Goal: Task Accomplishment & Management: Complete application form

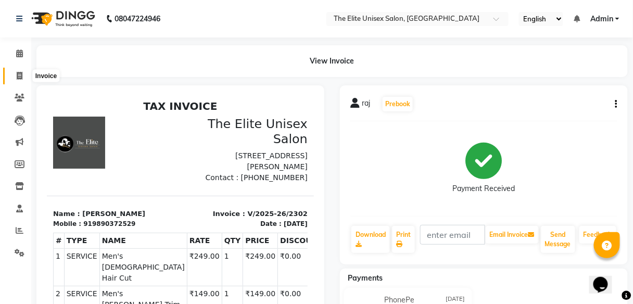
click at [18, 70] on span at bounding box center [19, 76] width 18 height 12
select select "7086"
select select "service"
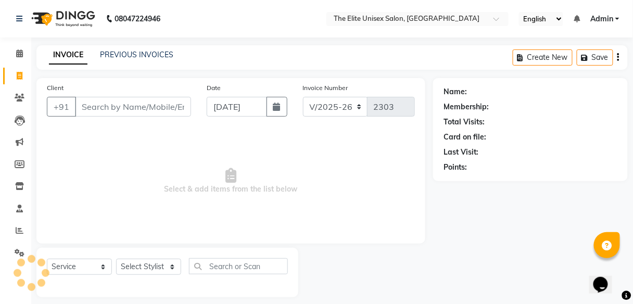
scroll to position [8, 0]
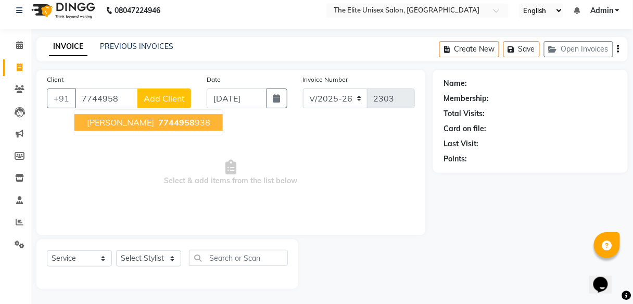
click at [158, 119] on span "7744958" at bounding box center [176, 122] width 36 height 10
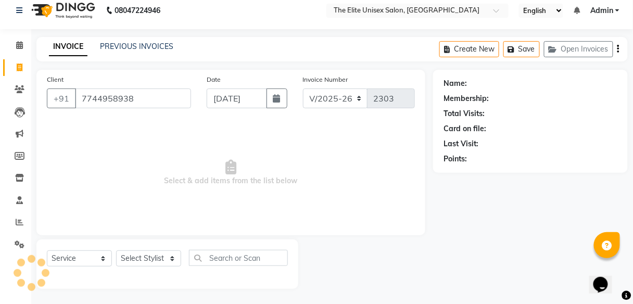
type input "7744958938"
select select "1: Object"
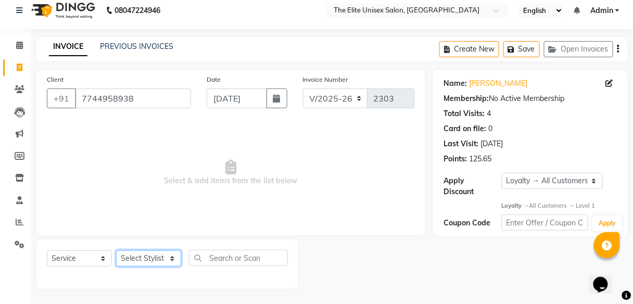
click at [150, 256] on select "Select Stylist [PERSON_NAME] Sunny" at bounding box center [148, 258] width 65 height 16
click at [116, 250] on select "Select Stylist [PERSON_NAME] Sunny" at bounding box center [148, 258] width 65 height 16
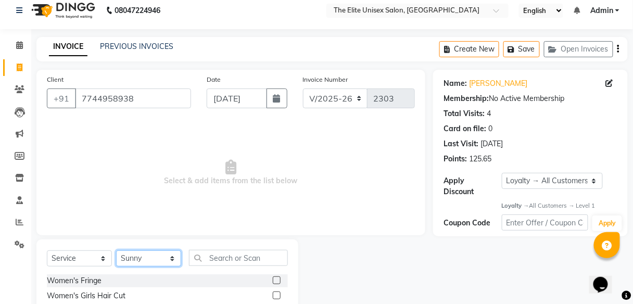
click at [175, 258] on select "Select Stylist [PERSON_NAME] Sunny" at bounding box center [148, 258] width 65 height 16
click at [116, 250] on select "Select Stylist [PERSON_NAME] Sunny" at bounding box center [148, 258] width 65 height 16
click at [147, 256] on select "Select Stylist [PERSON_NAME] Sunny" at bounding box center [148, 258] width 65 height 16
select select "85942"
click at [116, 250] on select "Select Stylist [PERSON_NAME] Sunny" at bounding box center [148, 258] width 65 height 16
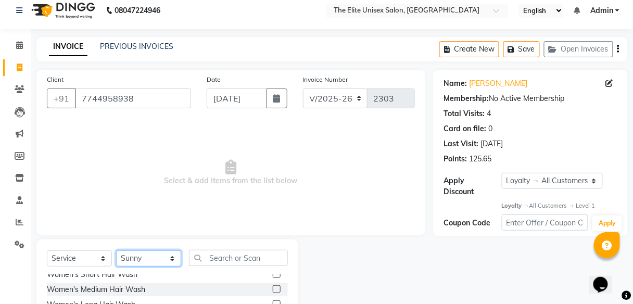
scroll to position [52, 0]
click at [273, 287] on label at bounding box center [277, 289] width 8 height 8
click at [273, 287] on input "checkbox" at bounding box center [276, 289] width 7 height 7
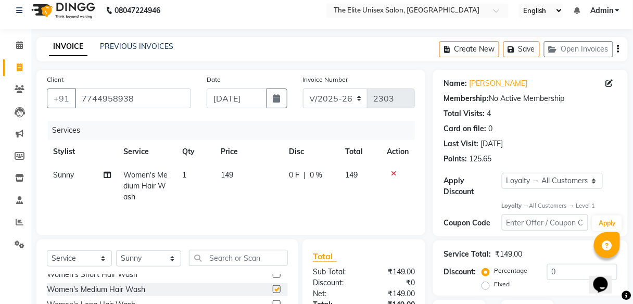
checkbox input "false"
click at [155, 255] on select "Select Stylist [PERSON_NAME] Sunny" at bounding box center [148, 258] width 65 height 16
click at [116, 250] on select "Select Stylist [PERSON_NAME] Sunny" at bounding box center [148, 258] width 65 height 16
click at [143, 254] on select "Select Stylist [PERSON_NAME] Sunny" at bounding box center [148, 258] width 65 height 16
click at [116, 250] on select "Select Stylist [PERSON_NAME] Sunny" at bounding box center [148, 258] width 65 height 16
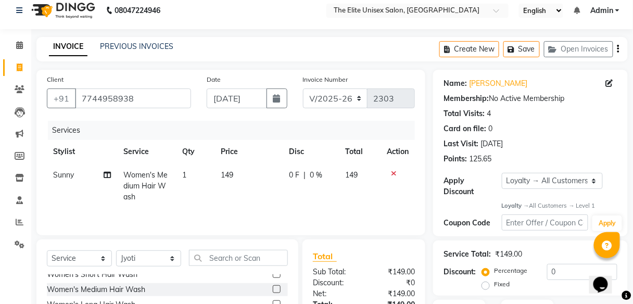
click at [141, 256] on select "Select Stylist [PERSON_NAME] Sunny" at bounding box center [148, 258] width 65 height 16
select select "85942"
click at [116, 250] on select "Select Stylist [PERSON_NAME] Sunny" at bounding box center [148, 258] width 65 height 16
click at [246, 256] on input "text" at bounding box center [238, 258] width 99 height 16
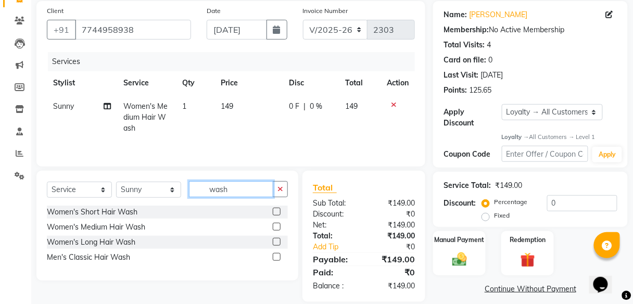
scroll to position [78, 0]
type input "wash"
click at [276, 222] on label at bounding box center [277, 226] width 8 height 8
click at [276, 223] on input "checkbox" at bounding box center [276, 226] width 7 height 7
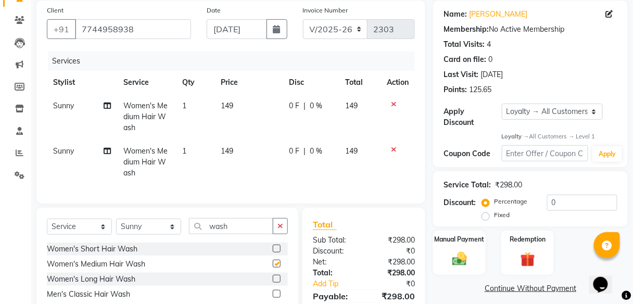
checkbox input "false"
click at [162, 231] on select "Select Stylist [PERSON_NAME] Sunny" at bounding box center [148, 227] width 65 height 16
select select "89801"
click at [116, 224] on select "Select Stylist [PERSON_NAME] Sunny" at bounding box center [148, 227] width 65 height 16
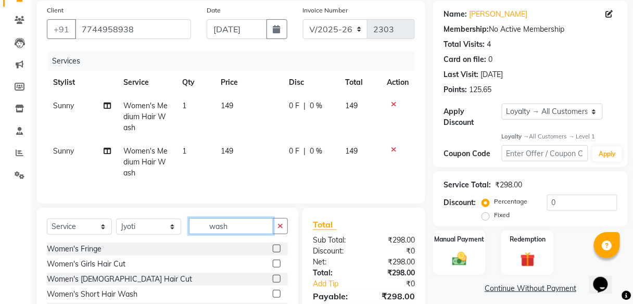
click at [242, 231] on input "wash" at bounding box center [231, 226] width 84 height 16
click at [281, 230] on icon "button" at bounding box center [280, 225] width 6 height 7
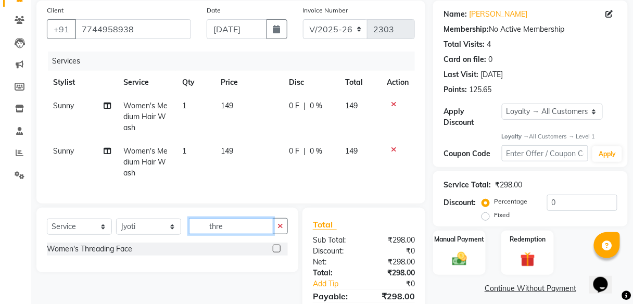
type input "thre"
click at [275, 251] on label at bounding box center [277, 249] width 8 height 8
click at [275, 251] on input "checkbox" at bounding box center [276, 249] width 7 height 7
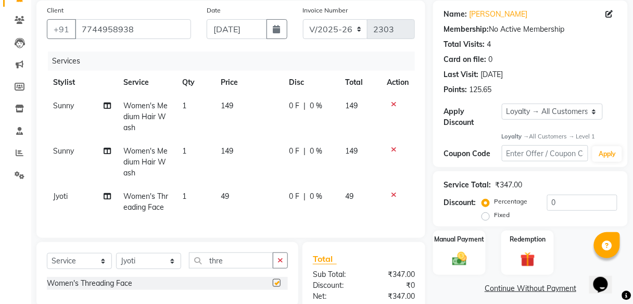
checkbox input "false"
click at [275, 251] on div "Select Service Product Membership Package Voucher Prepaid Gift Card Select Styl…" at bounding box center [167, 274] width 262 height 65
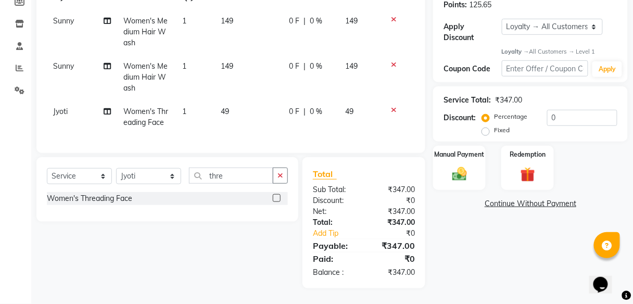
scroll to position [166, 0]
click at [445, 150] on label "Manual Payment" at bounding box center [460, 154] width 52 height 10
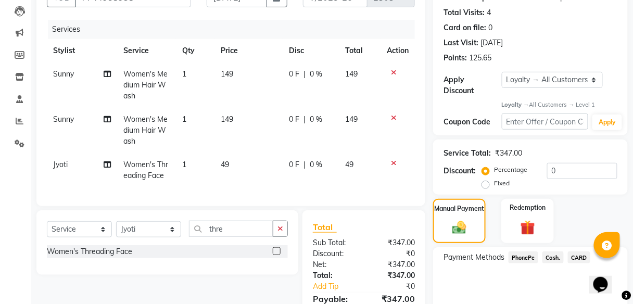
scroll to position [110, 0]
click at [232, 70] on span "149" at bounding box center [227, 73] width 12 height 9
select select "85942"
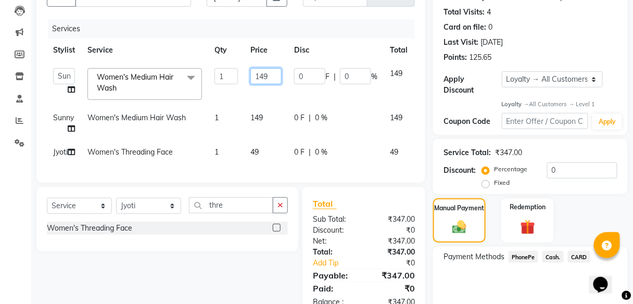
click at [270, 76] on input "149" at bounding box center [265, 76] width 31 height 16
type input "1"
type input "2"
type input "149"
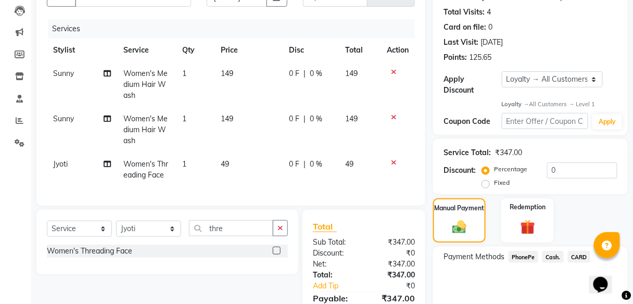
click at [263, 118] on td "149" at bounding box center [249, 129] width 68 height 45
select select "85942"
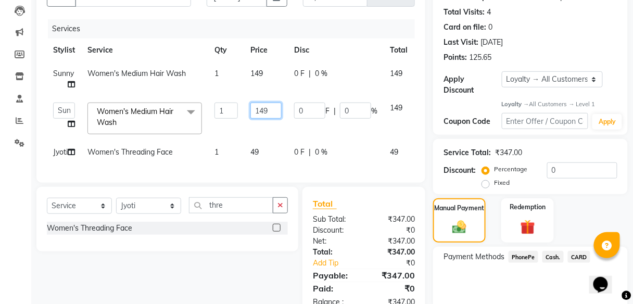
click at [269, 111] on input "149" at bounding box center [265, 111] width 31 height 16
type input "1"
type input "200"
drag, startPoint x: 269, startPoint y: 111, endPoint x: 248, endPoint y: 148, distance: 42.4
click at [248, 148] on tbody "Sunny Women's Medium Hair Wash 1 149 0 F | 0 % 149 [PERSON_NAME] Sunny Women's …" at bounding box center [247, 113] width 401 height 102
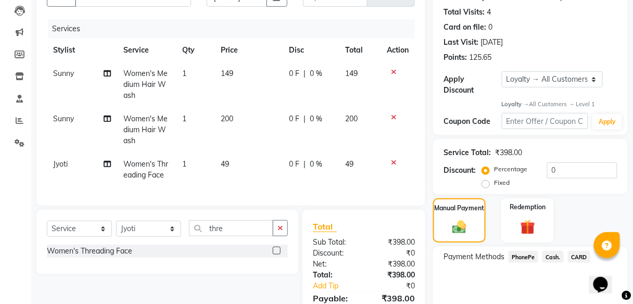
click at [258, 150] on tbody "Sunny Women's Medium Hair Wash 1 149 0 F | 0 % 149 Sunny Women's Medium Hair Wa…" at bounding box center [231, 124] width 368 height 125
click at [227, 161] on span "49" at bounding box center [225, 163] width 8 height 9
select select "89801"
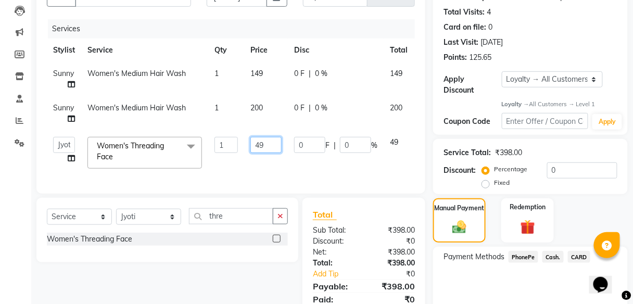
click at [269, 144] on input "49" at bounding box center [265, 145] width 31 height 16
type input "4"
type input "100"
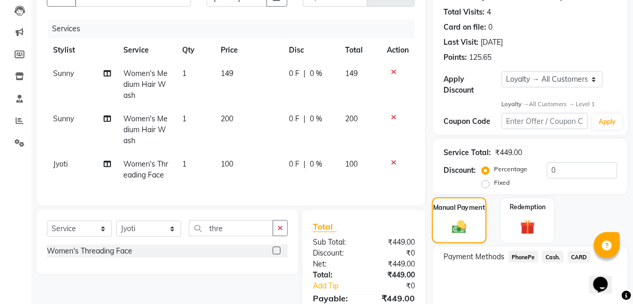
click at [452, 218] on div "Manual Payment" at bounding box center [459, 221] width 55 height 46
click at [523, 254] on span "PhonePe" at bounding box center [524, 257] width 30 height 12
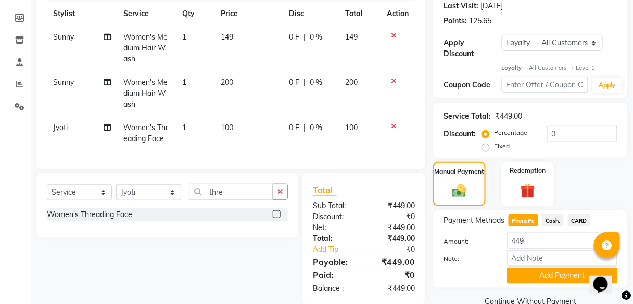
scroll to position [168, 0]
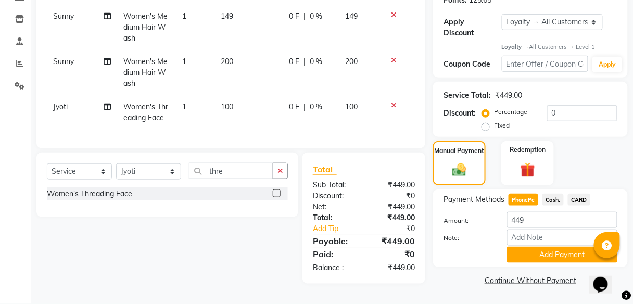
click at [286, 57] on td "0 F | 0 %" at bounding box center [311, 72] width 56 height 45
select select "85942"
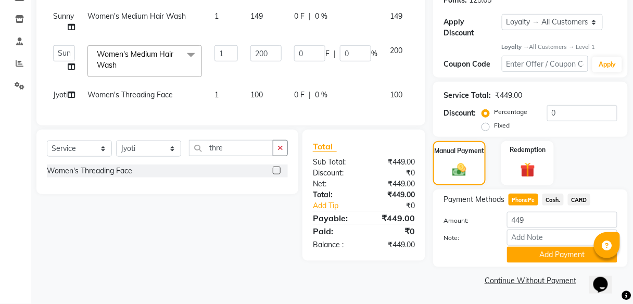
scroll to position [167, 0]
click at [308, 58] on input "0" at bounding box center [309, 54] width 31 height 16
type input "049"
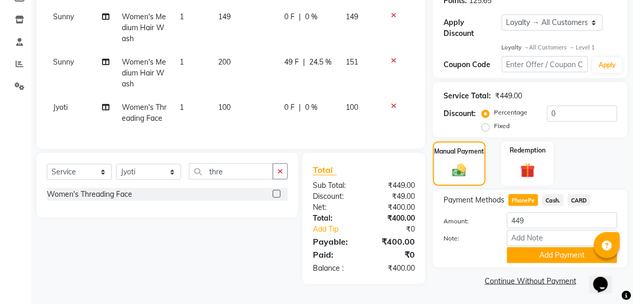
click at [294, 97] on td "0 F | 0 %" at bounding box center [308, 113] width 61 height 34
select select "89801"
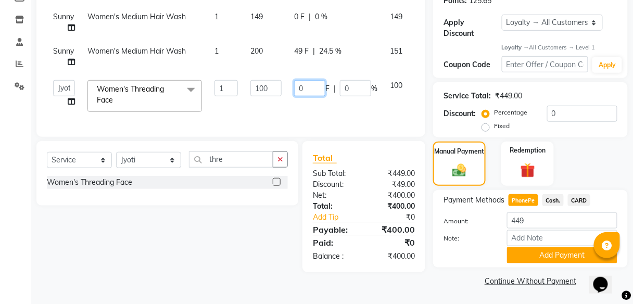
click at [299, 86] on input "0" at bounding box center [309, 88] width 31 height 16
type input "490"
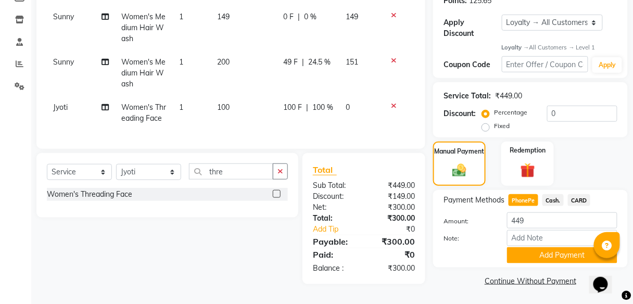
click at [262, 13] on td "149" at bounding box center [244, 27] width 66 height 45
select select "85942"
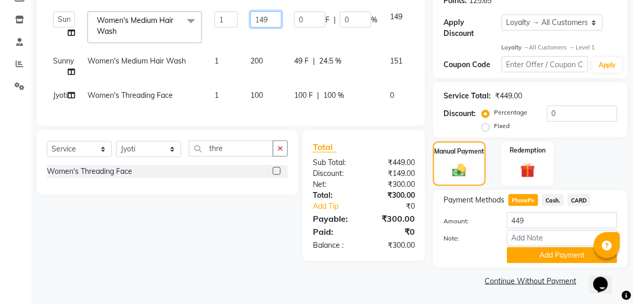
click at [267, 18] on input "149" at bounding box center [265, 19] width 31 height 16
type input "1"
type input "200"
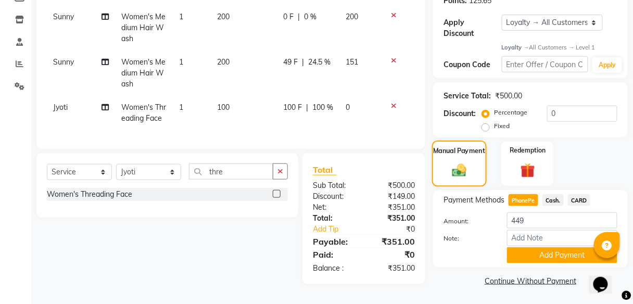
click at [455, 162] on img at bounding box center [459, 170] width 23 height 16
click at [519, 199] on span "PhonePe" at bounding box center [524, 200] width 30 height 12
type input "351"
click at [519, 199] on span "PhonePe" at bounding box center [524, 200] width 30 height 12
click at [520, 197] on span "PhonePe" at bounding box center [524, 200] width 30 height 12
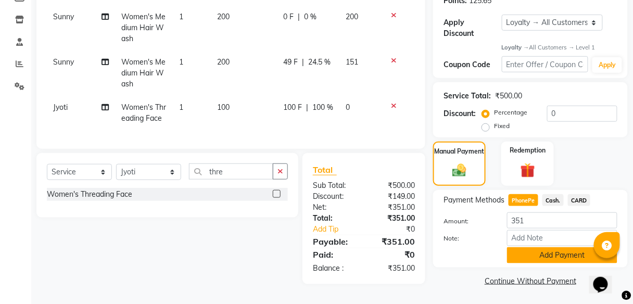
click at [545, 256] on button "Add Payment" at bounding box center [562, 255] width 110 height 16
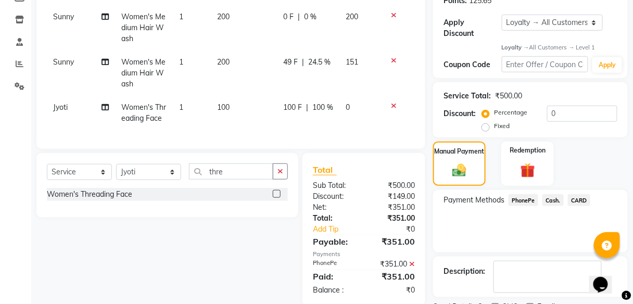
scroll to position [262, 0]
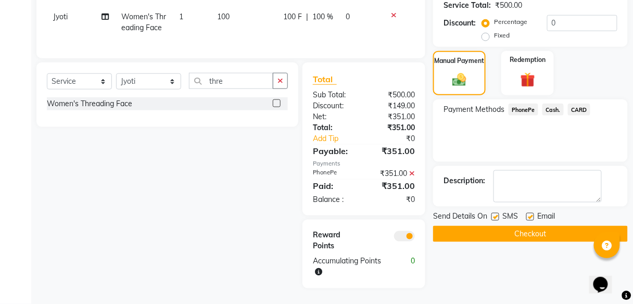
click at [545, 229] on button "Checkout" at bounding box center [530, 234] width 195 height 16
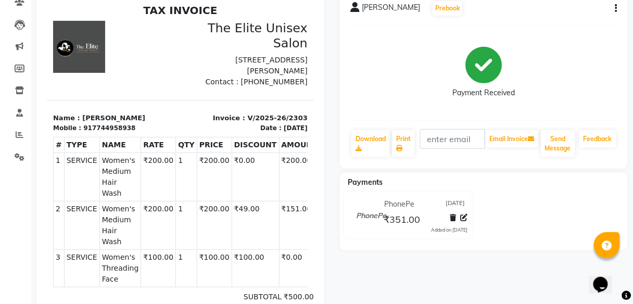
scroll to position [96, 0]
click at [545, 229] on div "PhonePe [DATE] ₹351.00 Added on [DATE]" at bounding box center [483, 217] width 303 height 50
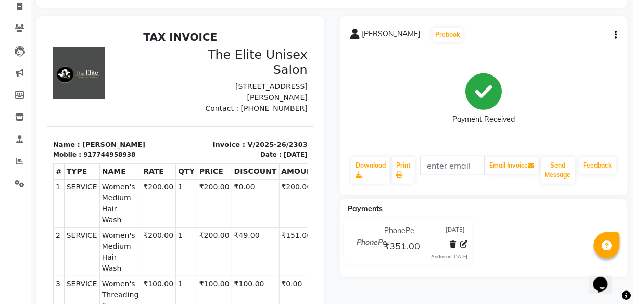
scroll to position [71, 0]
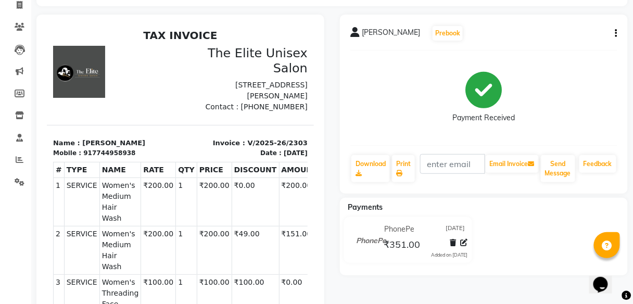
click at [101, 177] on th "NAME" at bounding box center [120, 169] width 42 height 16
click at [102, 177] on th "NAME" at bounding box center [120, 169] width 42 height 16
click at [101, 177] on th "NAME" at bounding box center [120, 169] width 42 height 16
click at [16, 6] on span at bounding box center [19, 5] width 18 height 12
select select "7086"
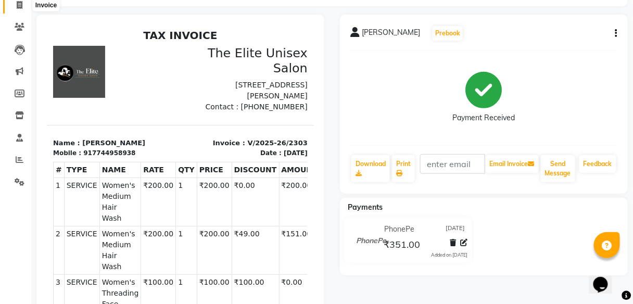
select select "service"
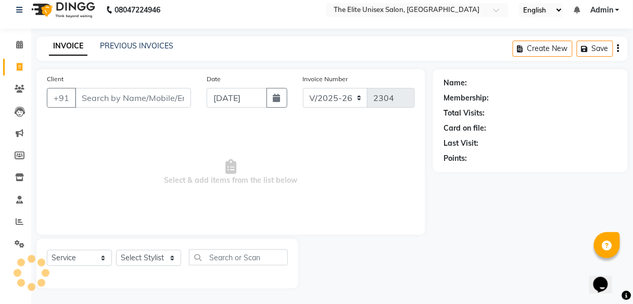
scroll to position [8, 0]
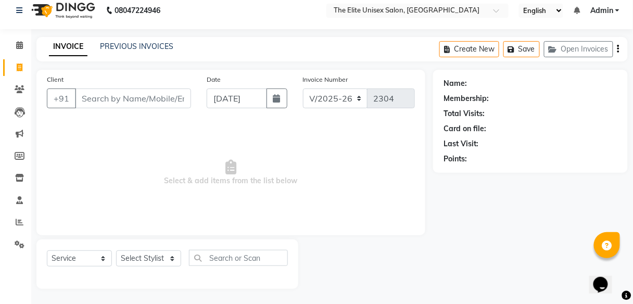
click at [100, 94] on input "Client" at bounding box center [133, 98] width 116 height 20
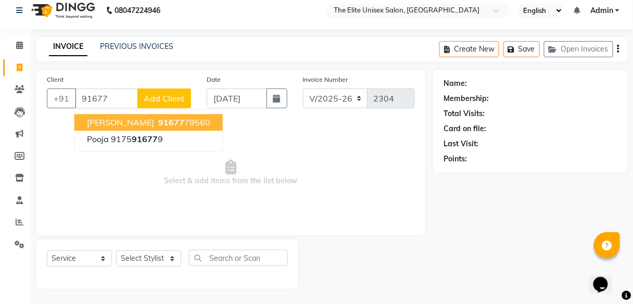
click at [156, 122] on ngb-highlight "91677 79560" at bounding box center [183, 122] width 54 height 10
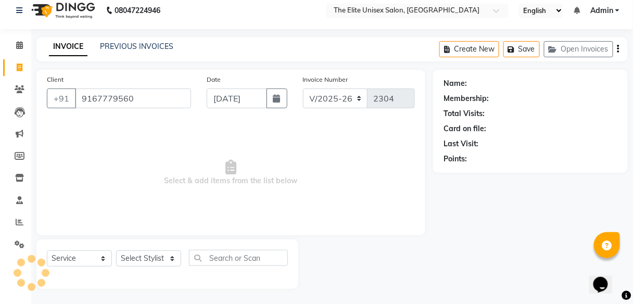
type input "9167779560"
select select "1: Object"
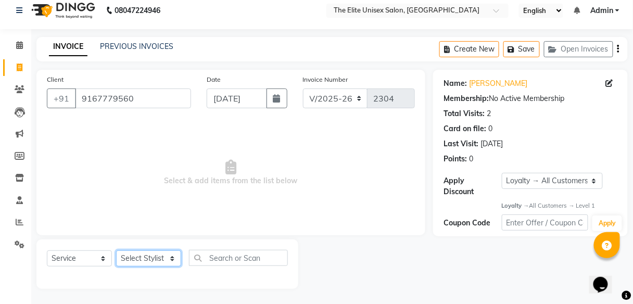
click at [156, 254] on select "Select Stylist [PERSON_NAME] Sunny" at bounding box center [148, 258] width 65 height 16
select select "59551"
click at [116, 250] on select "Select Stylist [PERSON_NAME] Sunny" at bounding box center [148, 258] width 65 height 16
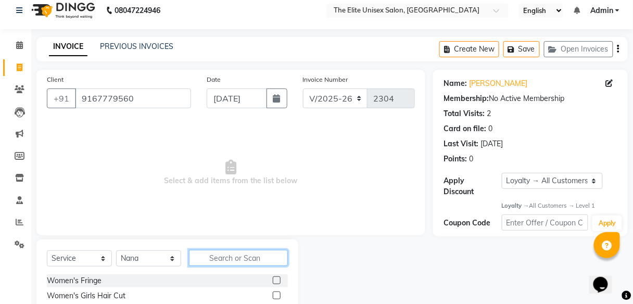
click at [212, 259] on input "text" at bounding box center [238, 258] width 99 height 16
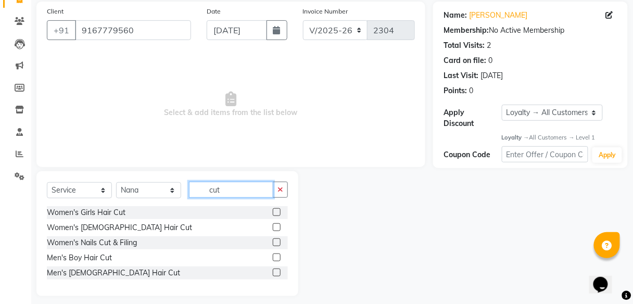
scroll to position [80, 0]
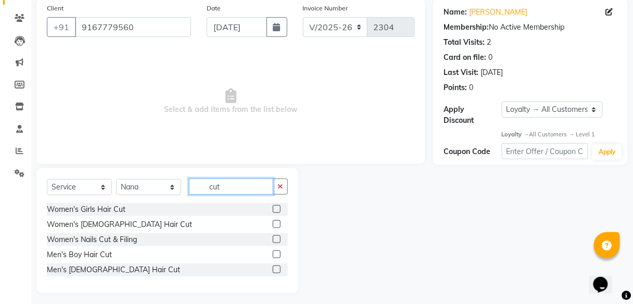
type input "cut"
click at [277, 263] on div at bounding box center [280, 269] width 15 height 13
click at [275, 267] on label at bounding box center [277, 269] width 8 height 8
click at [275, 267] on input "checkbox" at bounding box center [276, 270] width 7 height 7
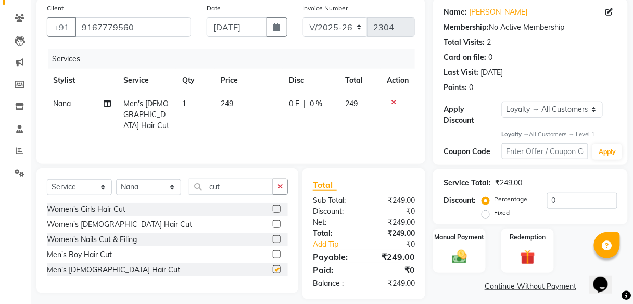
checkbox input "false"
click at [448, 242] on div "Manual Payment" at bounding box center [459, 251] width 55 height 46
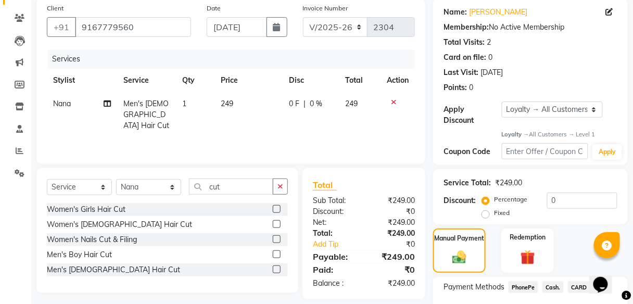
click at [524, 286] on span "PhonePe" at bounding box center [524, 287] width 30 height 12
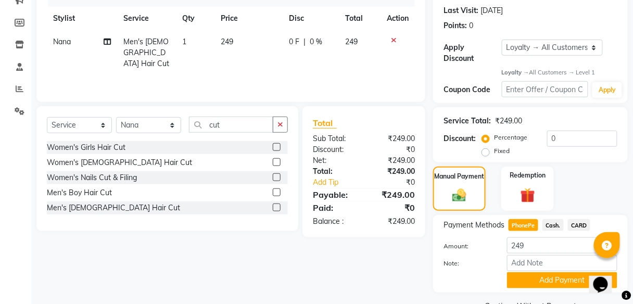
scroll to position [167, 0]
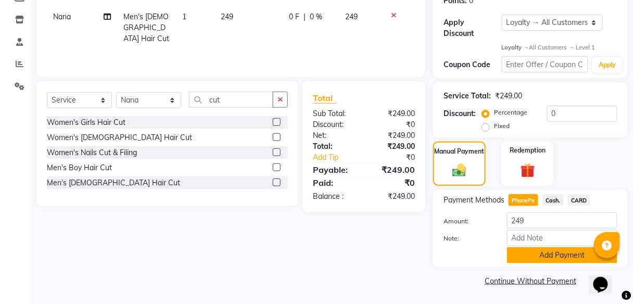
click at [526, 254] on button "Add Payment" at bounding box center [562, 255] width 110 height 16
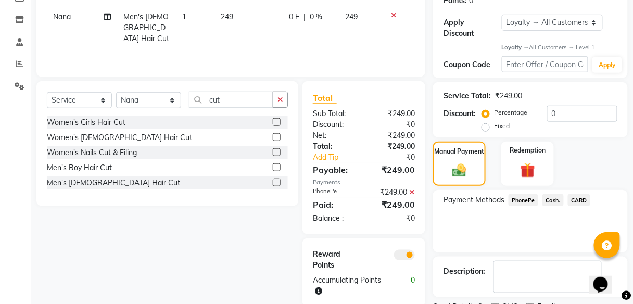
scroll to position [210, 0]
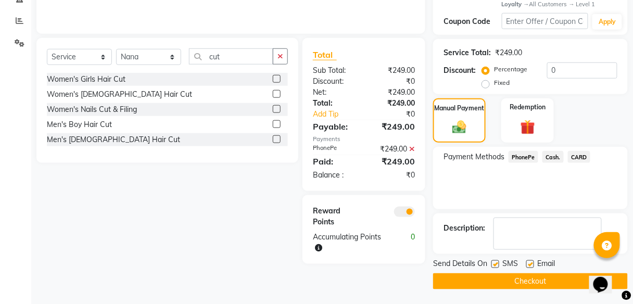
click at [520, 281] on button "Checkout" at bounding box center [530, 281] width 195 height 16
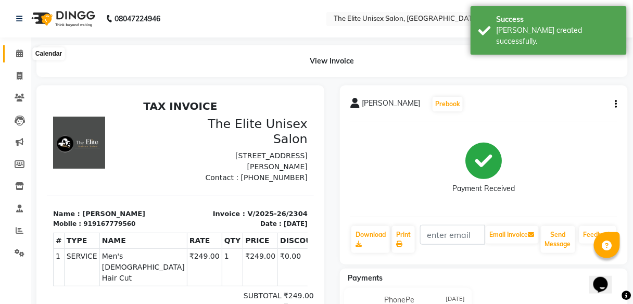
click at [22, 55] on icon at bounding box center [19, 53] width 7 height 8
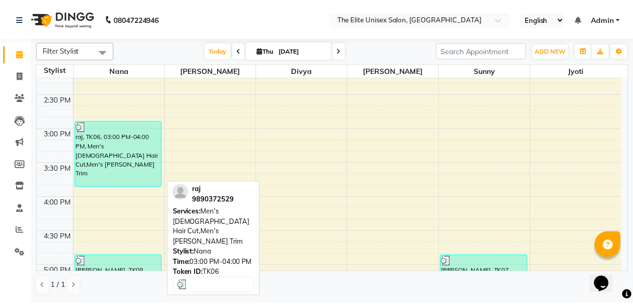
scroll to position [485, 0]
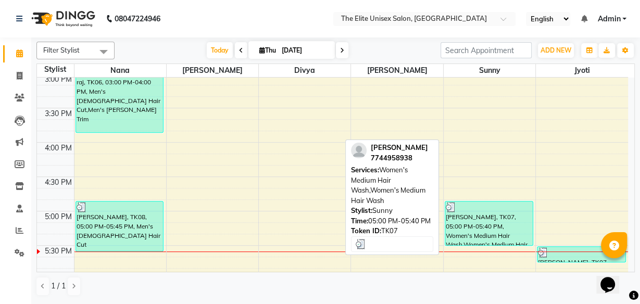
click at [464, 227] on div "[PERSON_NAME], TK07, 05:00 PM-05:40 PM, Women's Medium Hair Wash,Women's Medium…" at bounding box center [488, 223] width 87 height 44
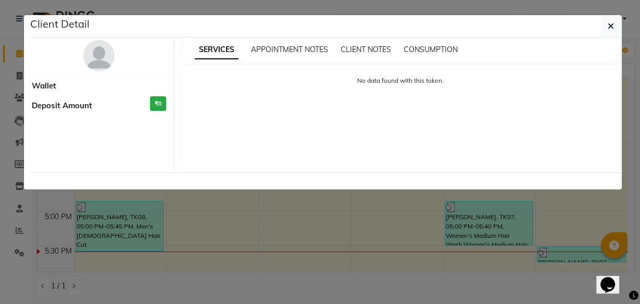
select select "3"
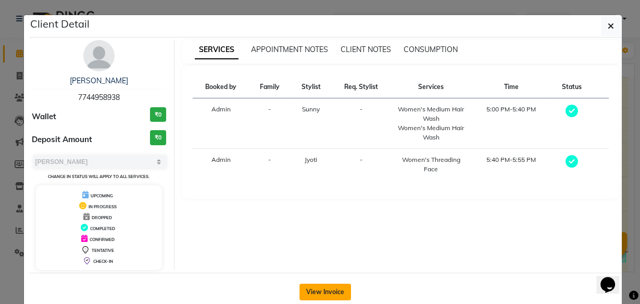
click at [321, 286] on button "View Invoice" at bounding box center [325, 292] width 52 height 17
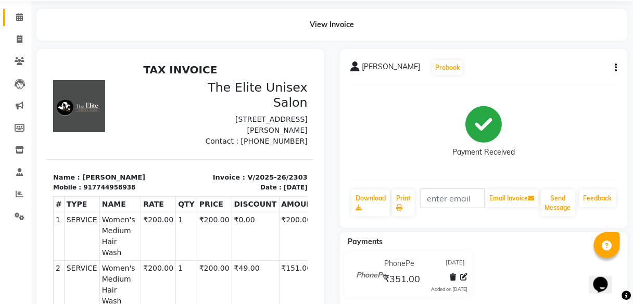
scroll to position [36, 0]
click at [615, 68] on icon "button" at bounding box center [616, 68] width 2 height 1
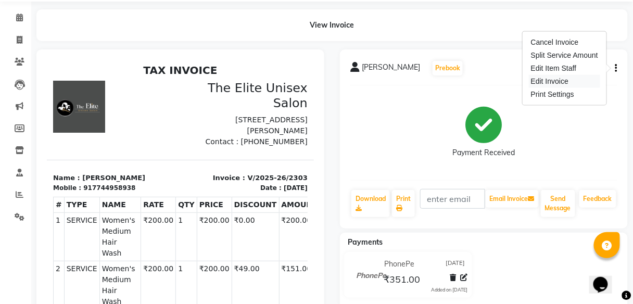
click at [559, 80] on div "Edit Invoice" at bounding box center [564, 81] width 71 height 13
select select "service"
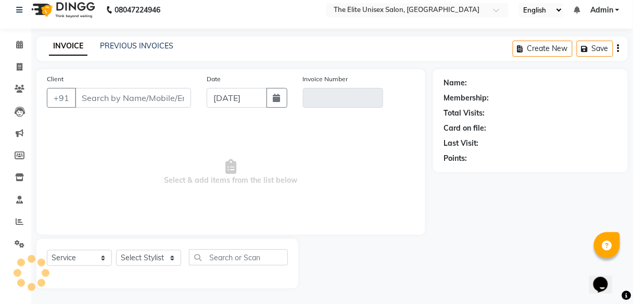
scroll to position [8, 0]
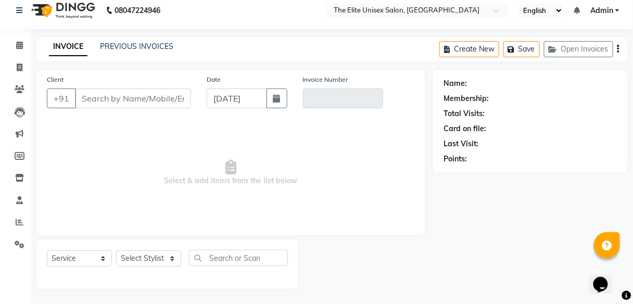
type input "7744958938"
type input "V/2025-26/2303"
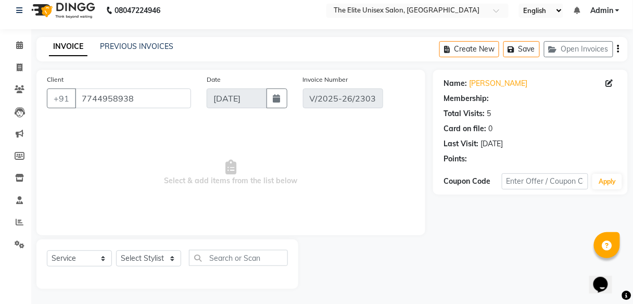
select select "select"
select select "1: Object"
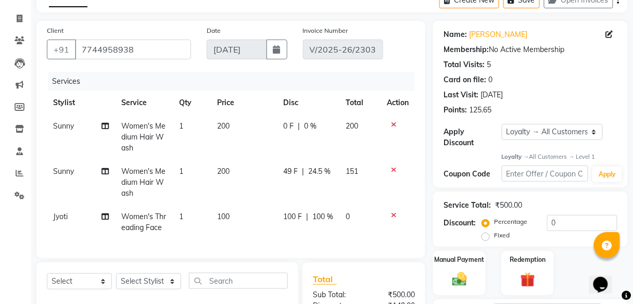
scroll to position [67, 0]
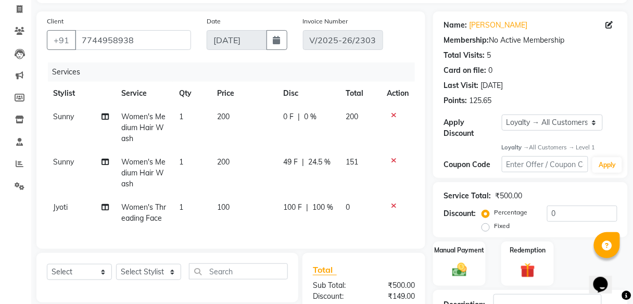
click at [395, 114] on icon at bounding box center [394, 114] width 6 height 7
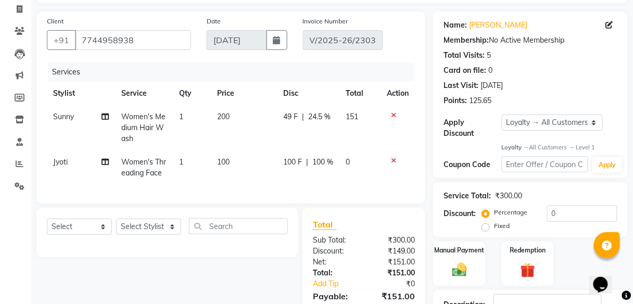
click at [393, 157] on icon at bounding box center [394, 160] width 6 height 7
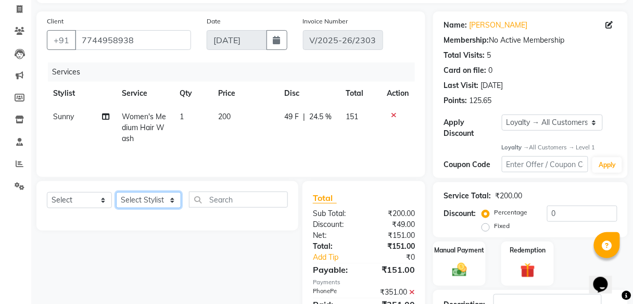
click at [164, 203] on select "Select Stylist [PERSON_NAME] Sunny" at bounding box center [148, 200] width 65 height 16
select select "89801"
click at [116, 192] on select "Select Stylist [PERSON_NAME] Sunny" at bounding box center [148, 200] width 65 height 16
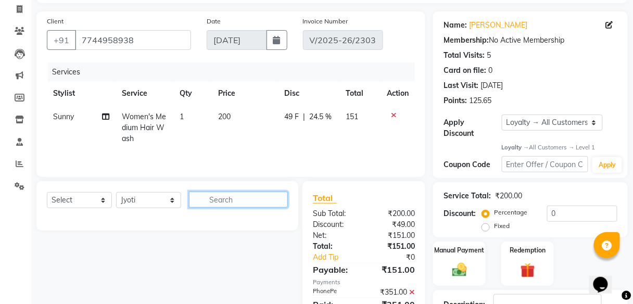
click at [246, 198] on input "text" at bounding box center [238, 200] width 99 height 16
type input "the"
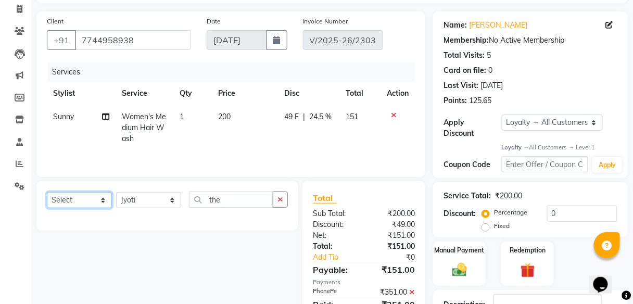
click at [75, 199] on select "Select Service Product Membership Package Voucher Prepaid Gift Card" at bounding box center [79, 200] width 65 height 16
select select "service"
click at [47, 192] on select "Select Service Product Membership Package Voucher Prepaid Gift Card" at bounding box center [79, 200] width 65 height 16
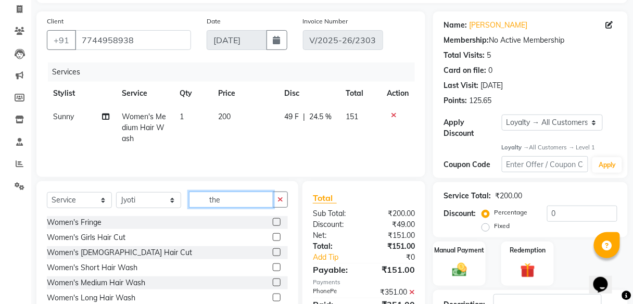
click at [236, 196] on input "the" at bounding box center [231, 200] width 84 height 16
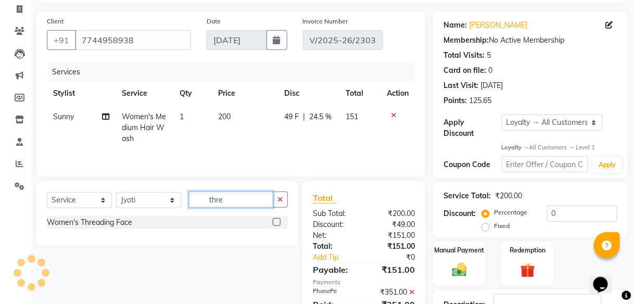
type input "thre"
click at [275, 222] on label at bounding box center [277, 222] width 8 height 8
click at [275, 222] on input "checkbox" at bounding box center [276, 222] width 7 height 7
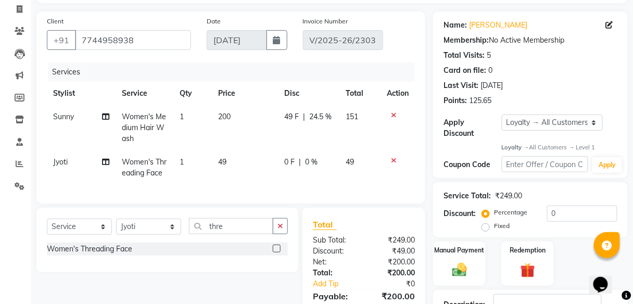
click at [276, 252] on label at bounding box center [277, 249] width 8 height 8
click at [276, 252] on input "checkbox" at bounding box center [276, 249] width 7 height 7
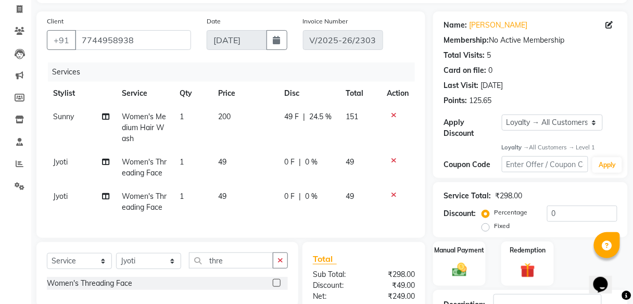
click at [275, 287] on label at bounding box center [277, 283] width 8 height 8
click at [275, 287] on input "checkbox" at bounding box center [276, 283] width 7 height 7
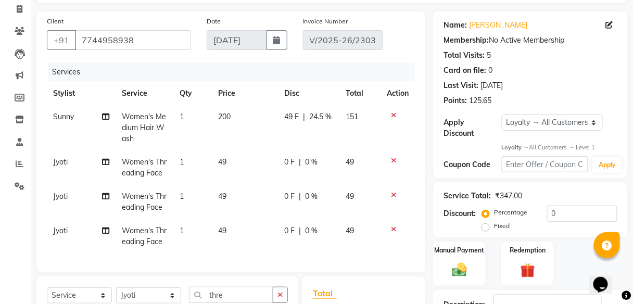
checkbox input "false"
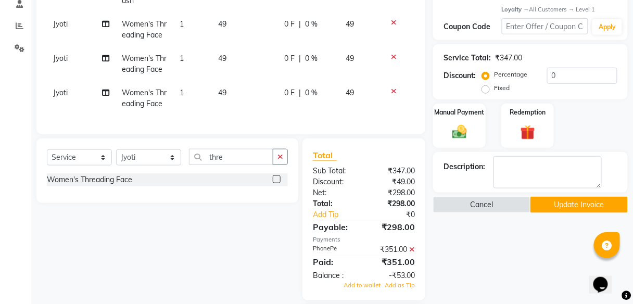
scroll to position [211, 0]
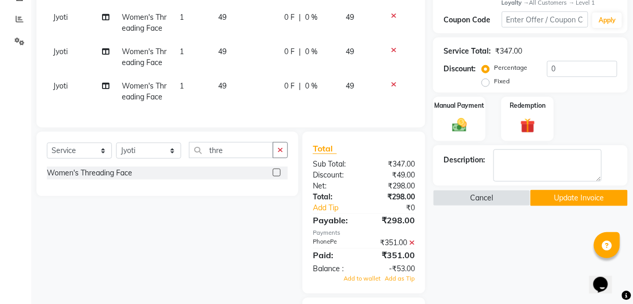
click at [555, 197] on button "Update Invoice" at bounding box center [578, 198] width 97 height 16
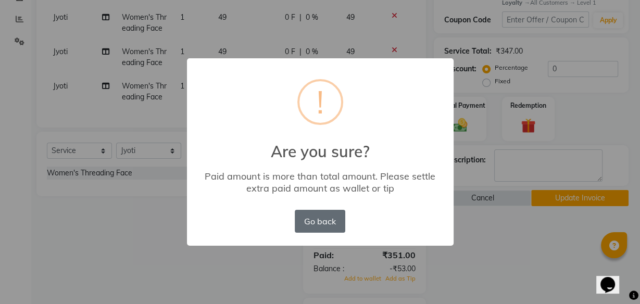
click at [342, 221] on button "Go back" at bounding box center [320, 221] width 50 height 23
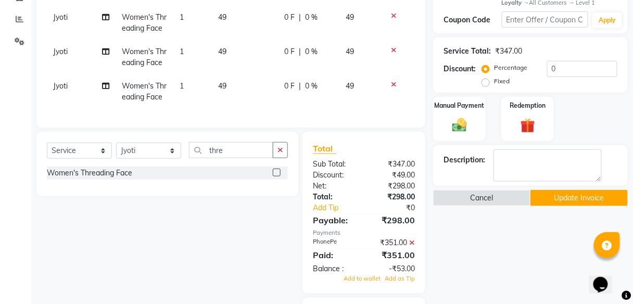
click at [412, 246] on icon at bounding box center [412, 242] width 6 height 7
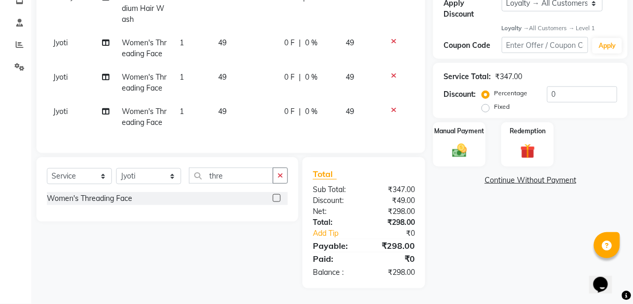
scroll to position [192, 0]
click at [475, 138] on div "Manual Payment" at bounding box center [459, 145] width 55 height 46
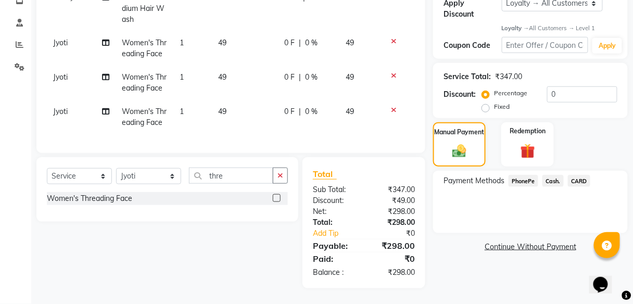
click at [523, 178] on span "PhonePe" at bounding box center [524, 181] width 30 height 12
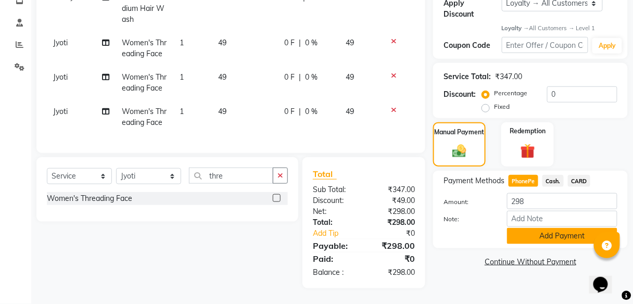
click at [528, 228] on button "Add Payment" at bounding box center [562, 236] width 110 height 16
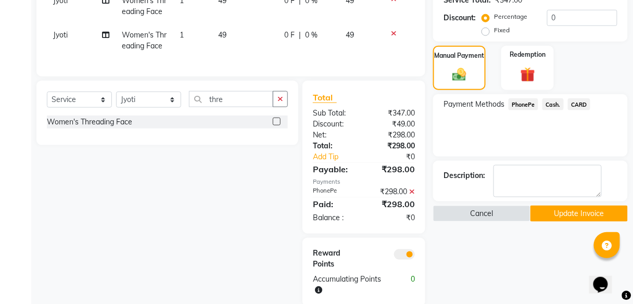
scroll to position [265, 0]
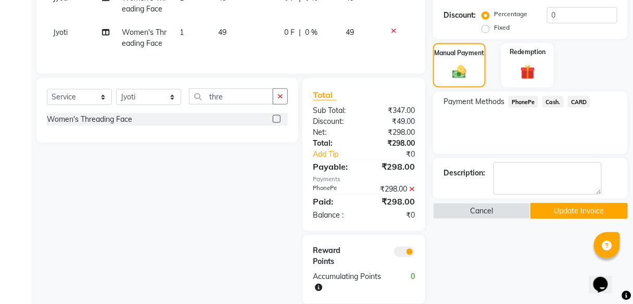
click at [557, 208] on button "Update Invoice" at bounding box center [578, 211] width 97 height 16
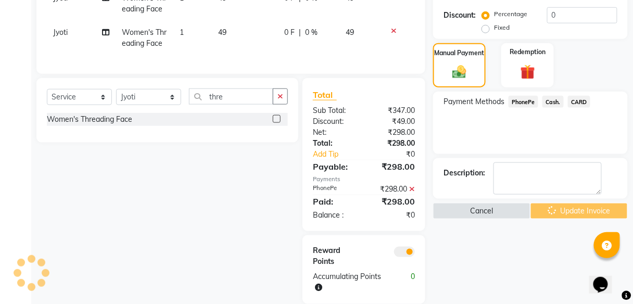
scroll to position [0, 0]
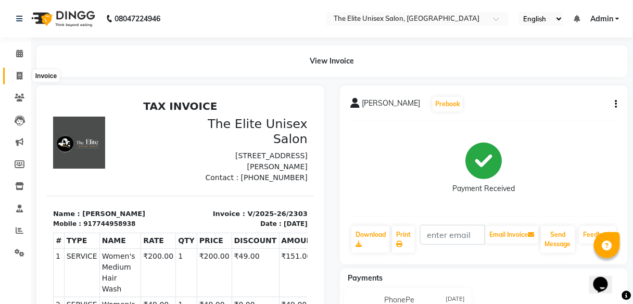
click at [19, 74] on icon at bounding box center [20, 76] width 6 height 8
select select "service"
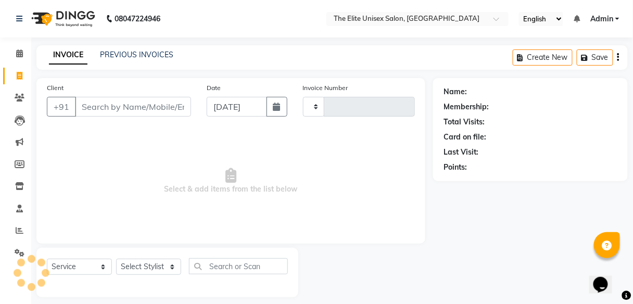
type input "2305"
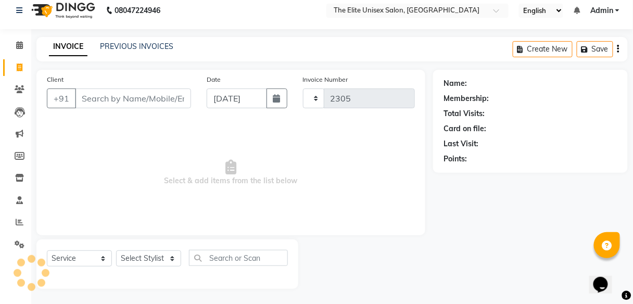
select select "7086"
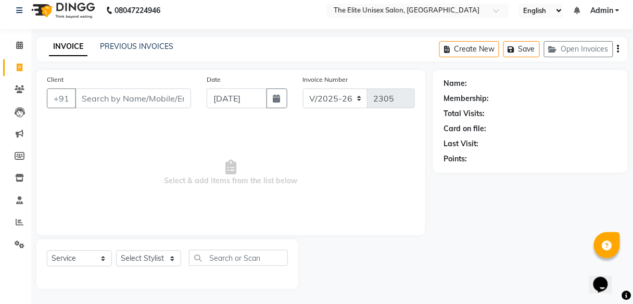
click at [99, 96] on input "Client" at bounding box center [133, 98] width 116 height 20
type input "9"
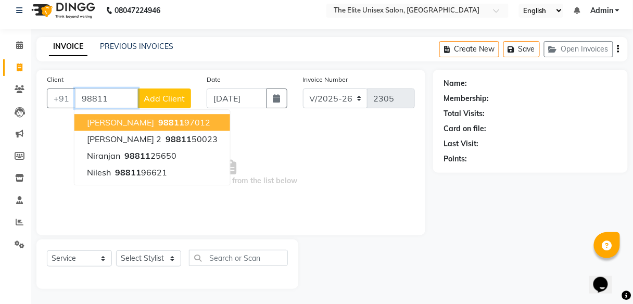
click at [162, 120] on ngb-highlight "98811 97012" at bounding box center [183, 122] width 54 height 10
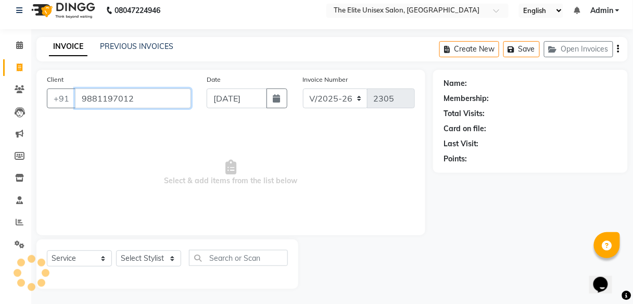
type input "9881197012"
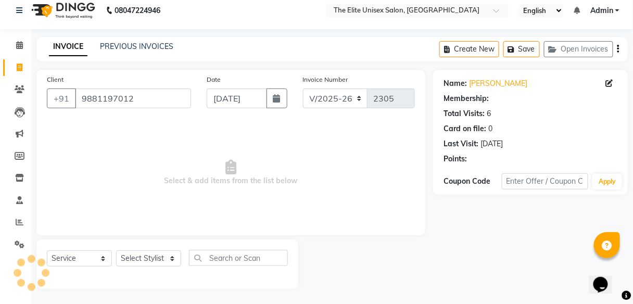
select select "1: Object"
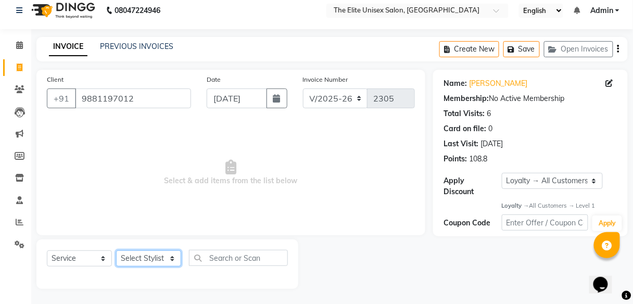
click at [145, 258] on select "Select Stylist [PERSON_NAME] Sunny" at bounding box center [148, 258] width 65 height 16
select select "59551"
click at [116, 250] on select "Select Stylist [PERSON_NAME] Sunny" at bounding box center [148, 258] width 65 height 16
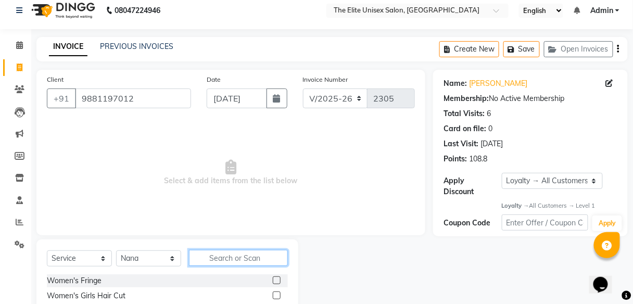
click at [234, 262] on input "text" at bounding box center [238, 258] width 99 height 16
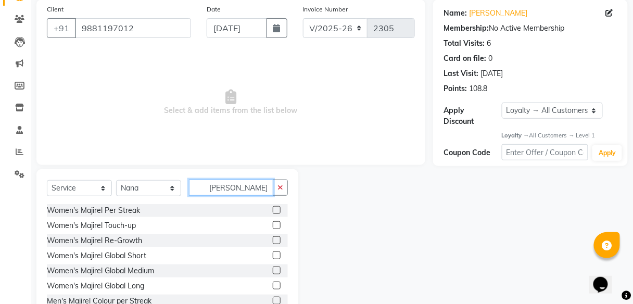
scroll to position [79, 0]
type input "[PERSON_NAME]"
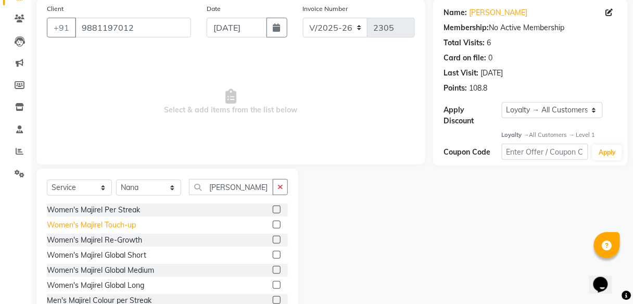
click at [127, 223] on div "Women's Majirel Touch-up" at bounding box center [91, 225] width 89 height 11
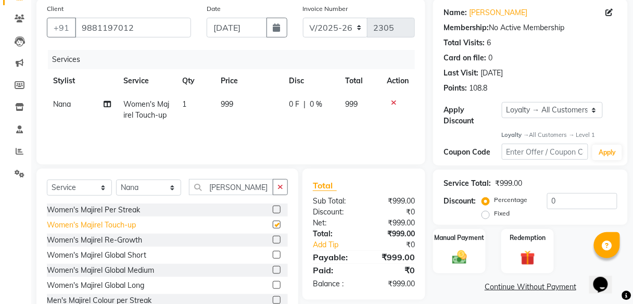
checkbox input "false"
click at [282, 185] on icon "button" at bounding box center [280, 186] width 6 height 7
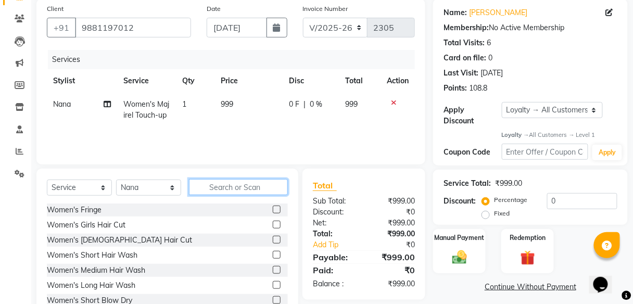
click at [217, 189] on input "text" at bounding box center [238, 187] width 99 height 16
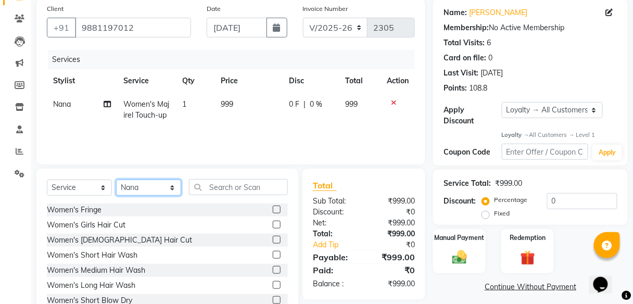
click at [144, 189] on select "Select Stylist [PERSON_NAME] Sunny" at bounding box center [148, 188] width 65 height 16
select select "89801"
click at [116, 180] on select "Select Stylist [PERSON_NAME] Sunny" at bounding box center [148, 188] width 65 height 16
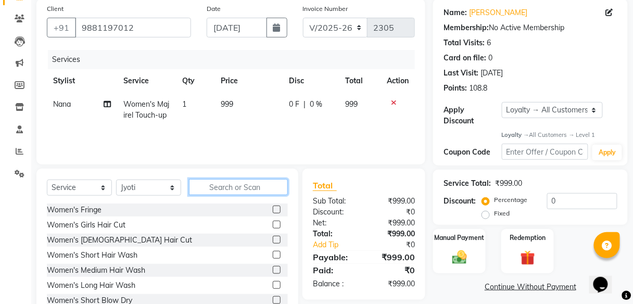
click at [242, 189] on input "text" at bounding box center [238, 187] width 99 height 16
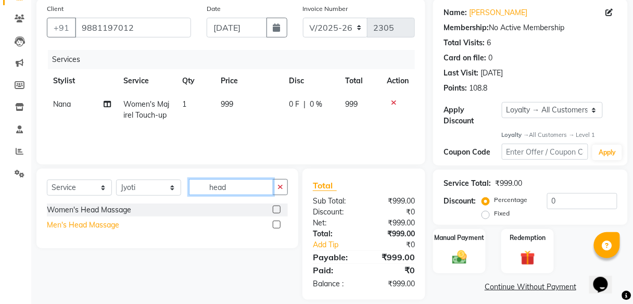
type input "head"
click at [75, 225] on div "Men's Head Massage" at bounding box center [83, 225] width 72 height 11
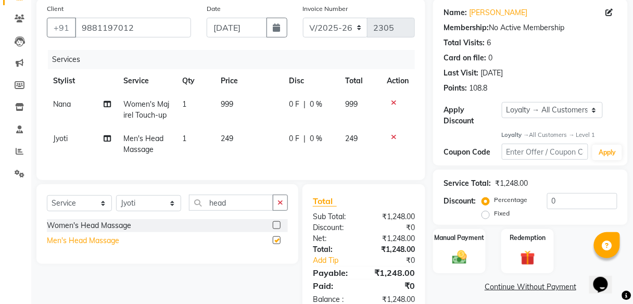
checkbox input "false"
click at [287, 211] on button "button" at bounding box center [280, 203] width 15 height 16
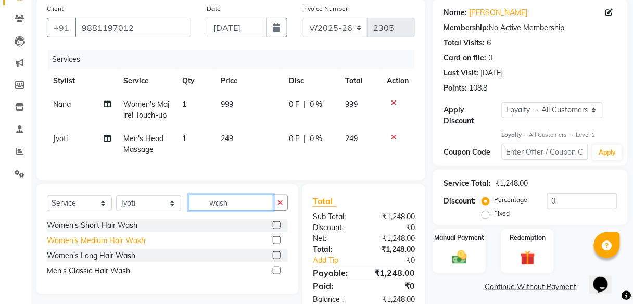
type input "wash"
click at [105, 246] on div "Women's Medium Hair Wash" at bounding box center [96, 240] width 98 height 11
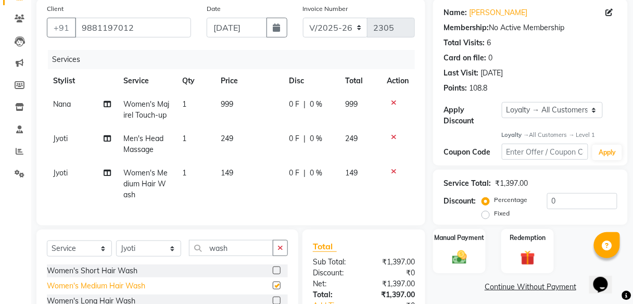
checkbox input "false"
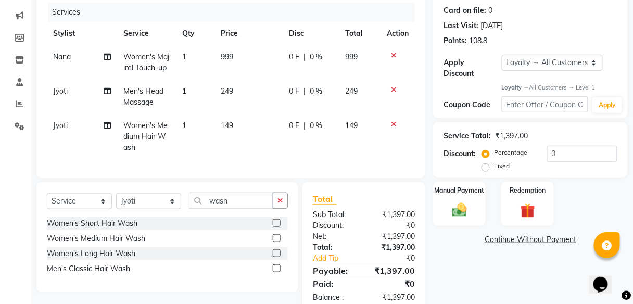
scroll to position [126, 0]
click at [393, 87] on icon at bounding box center [394, 89] width 6 height 7
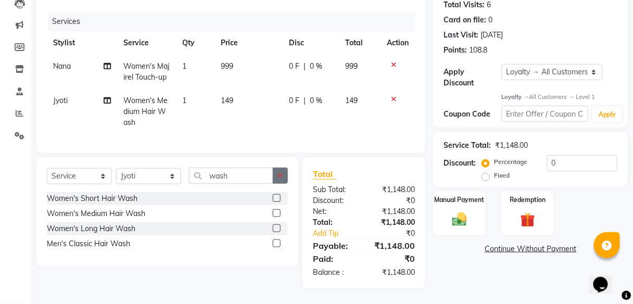
click at [282, 174] on icon "button" at bounding box center [280, 175] width 6 height 7
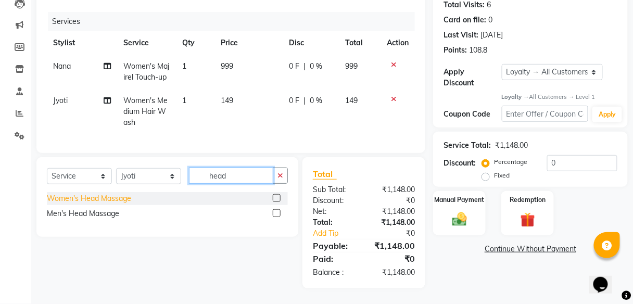
type input "head"
click at [119, 199] on div "Women's Head Massage" at bounding box center [89, 198] width 84 height 11
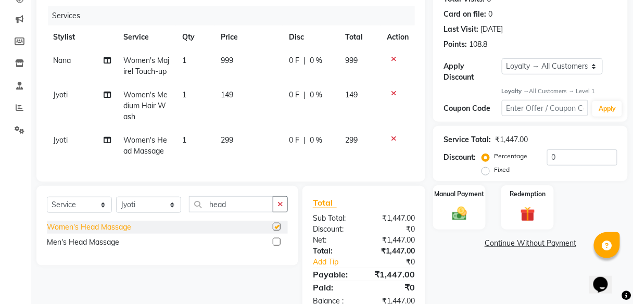
checkbox input "false"
click at [461, 208] on img at bounding box center [459, 214] width 24 height 18
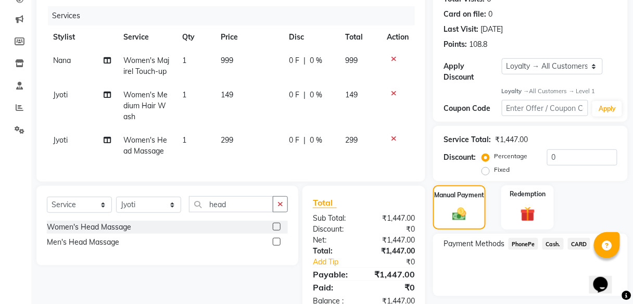
click at [555, 242] on span "Cash." at bounding box center [552, 244] width 21 height 12
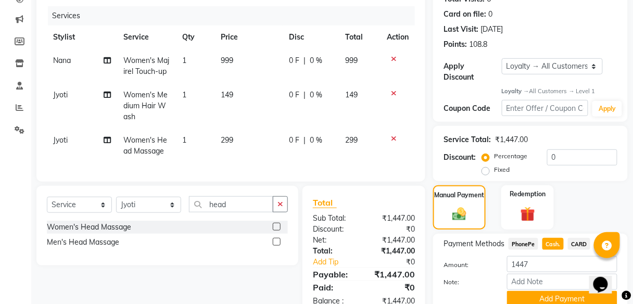
scroll to position [167, 0]
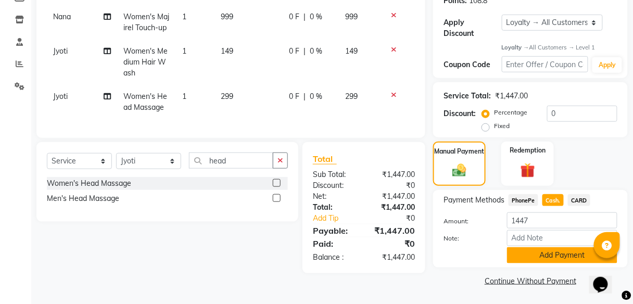
click at [551, 251] on button "Add Payment" at bounding box center [562, 255] width 110 height 16
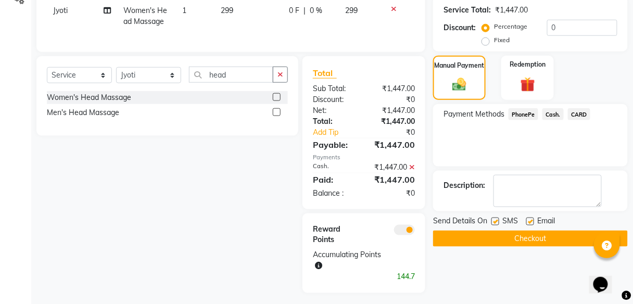
scroll to position [274, 0]
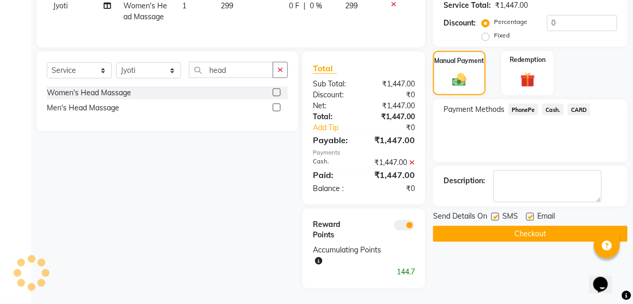
click at [546, 226] on button "Checkout" at bounding box center [530, 234] width 195 height 16
